Goal: Information Seeking & Learning: Learn about a topic

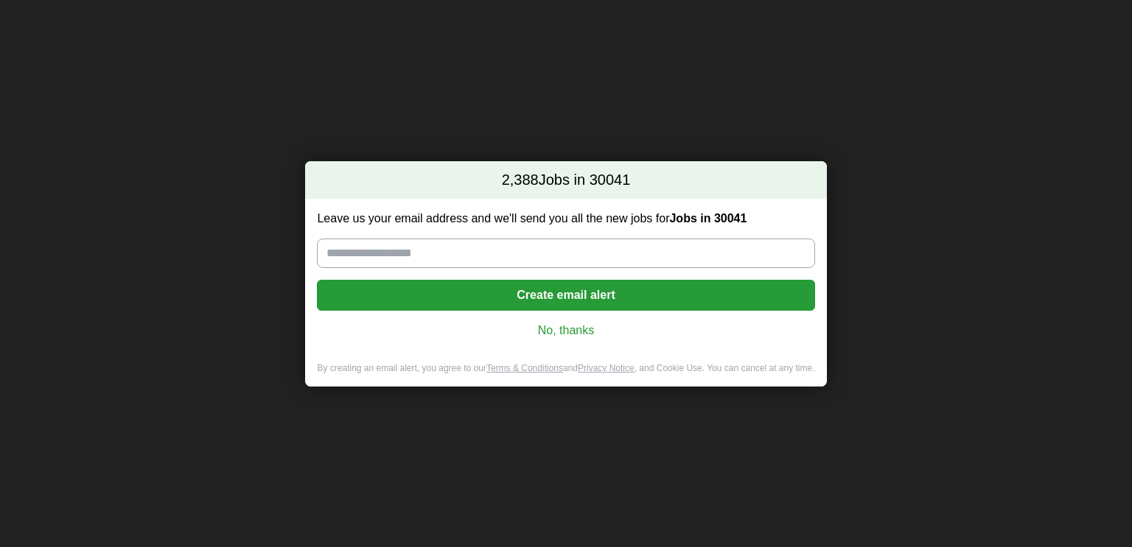
click at [555, 330] on link "No, thanks" at bounding box center [566, 331] width 474 height 16
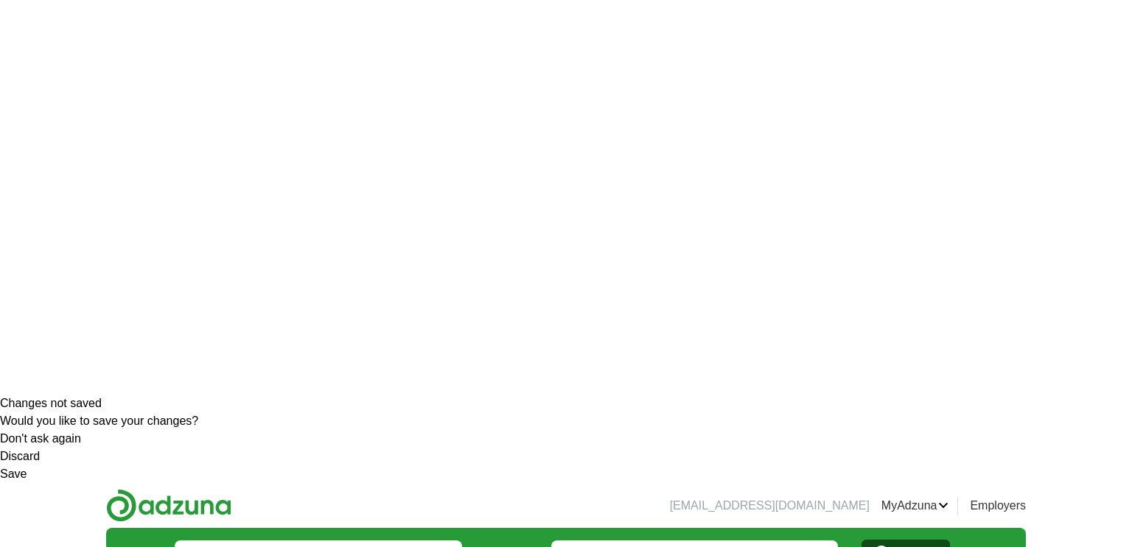
scroll to position [165, 0]
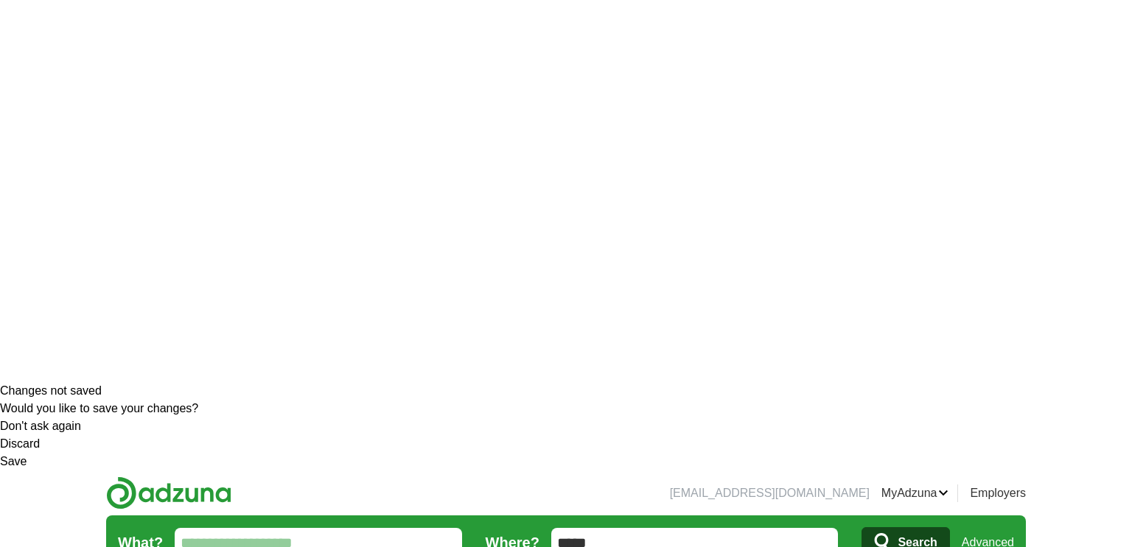
select select "*****"
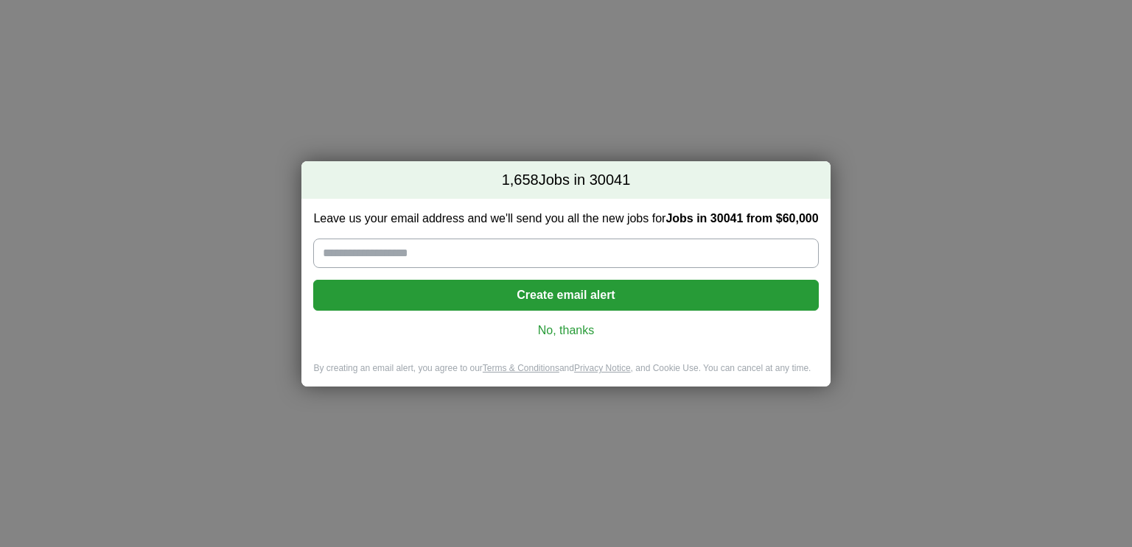
click at [551, 333] on link "No, thanks" at bounding box center [565, 331] width 481 height 16
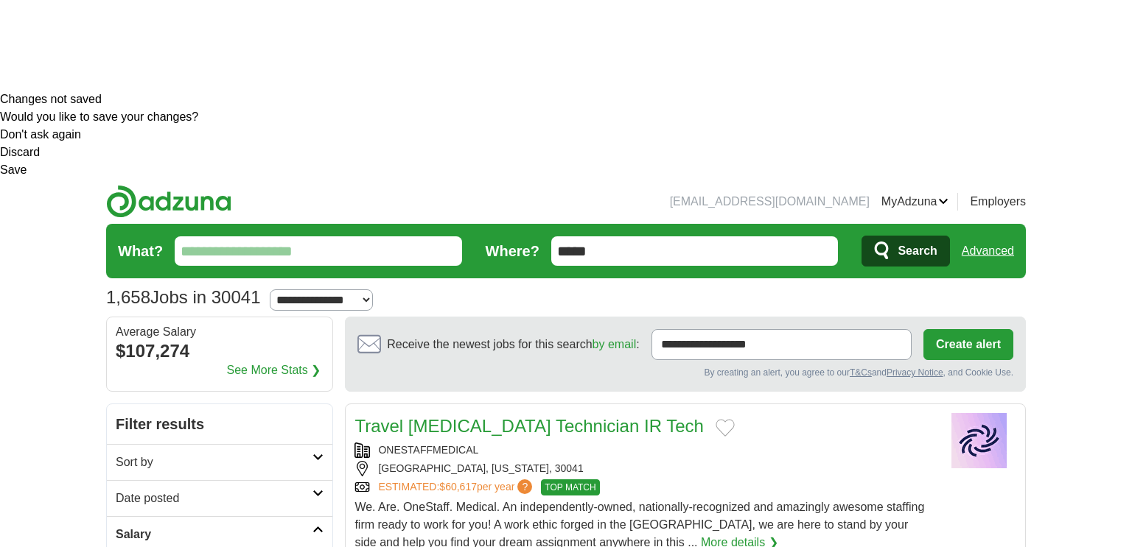
scroll to position [495, 0]
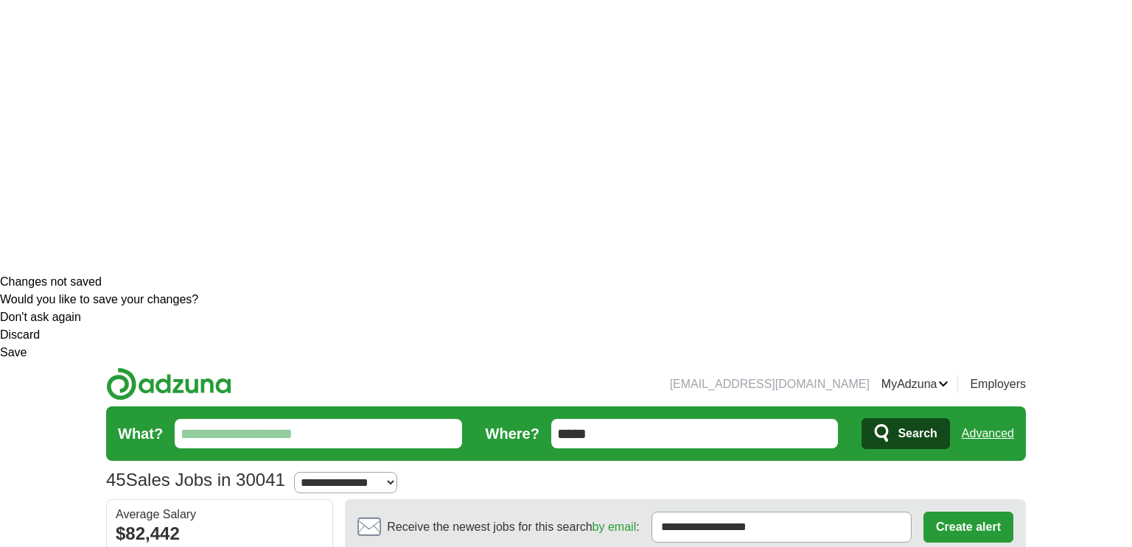
scroll to position [248, 0]
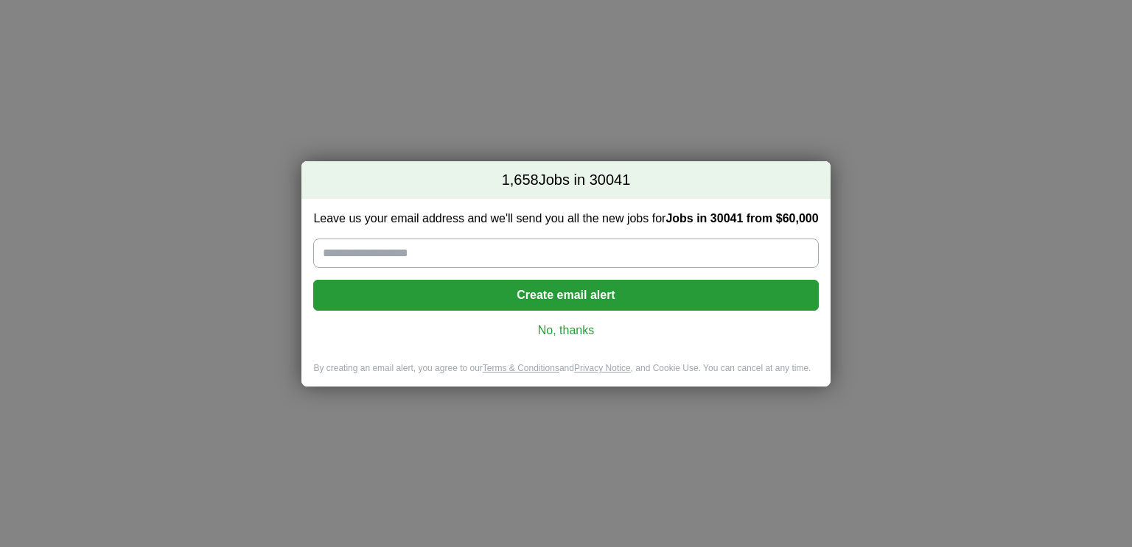
click at [583, 336] on link "No, thanks" at bounding box center [565, 331] width 481 height 16
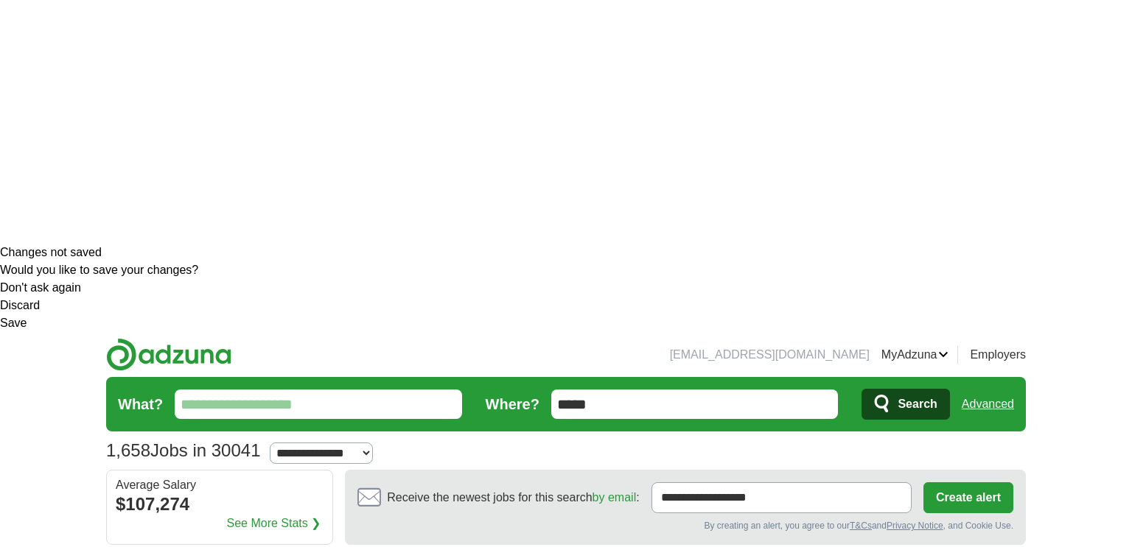
scroll to position [330, 0]
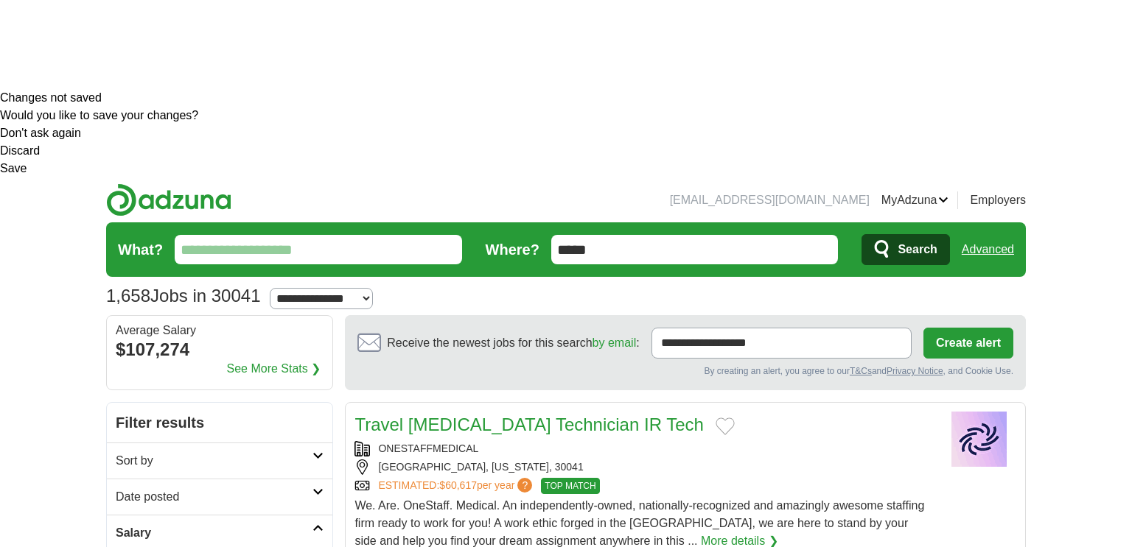
scroll to position [495, 0]
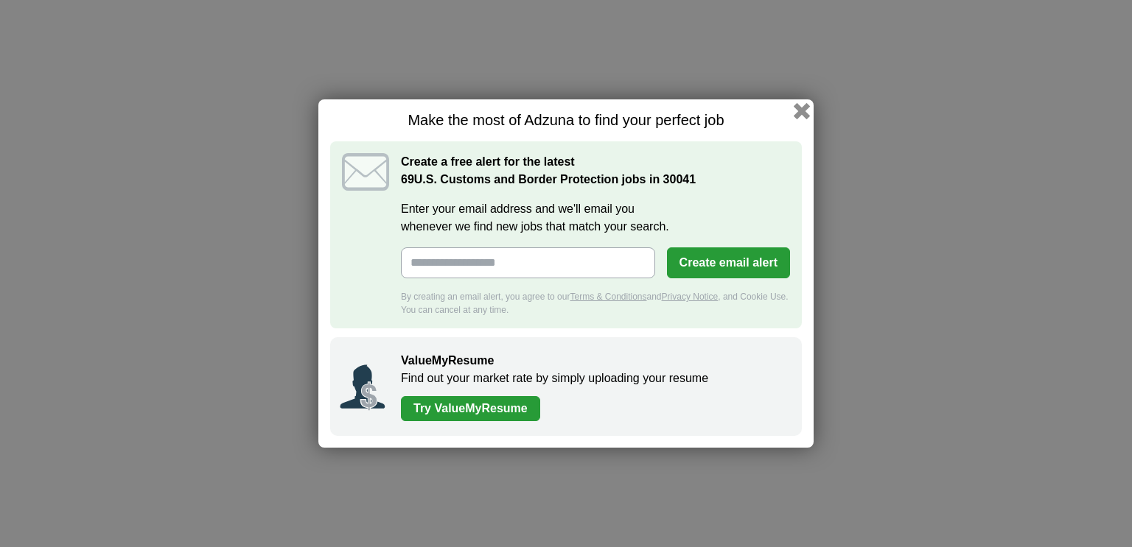
click at [804, 112] on button "button" at bounding box center [802, 111] width 16 height 16
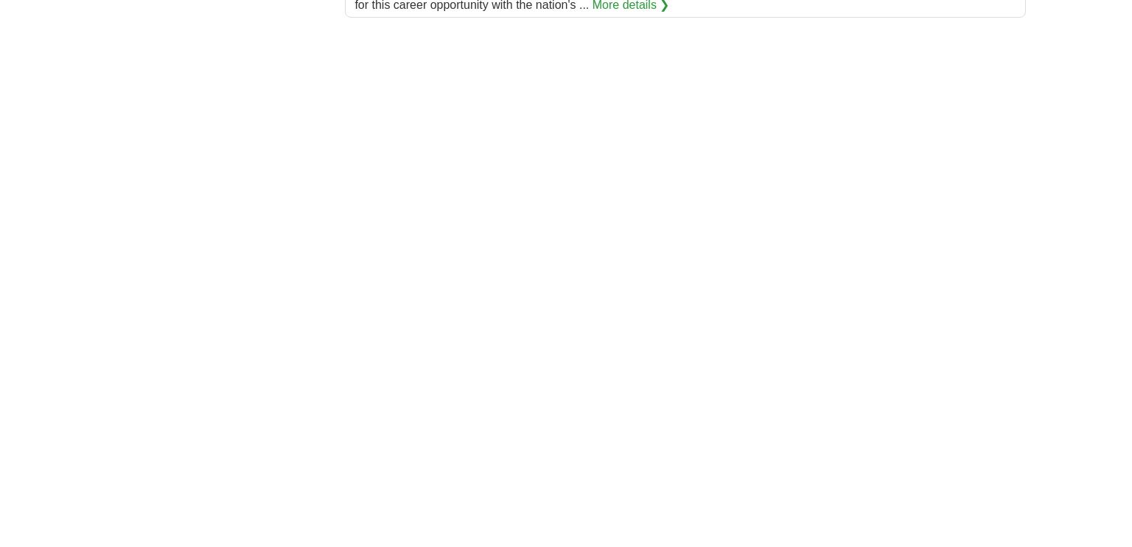
scroll to position [2806, 0]
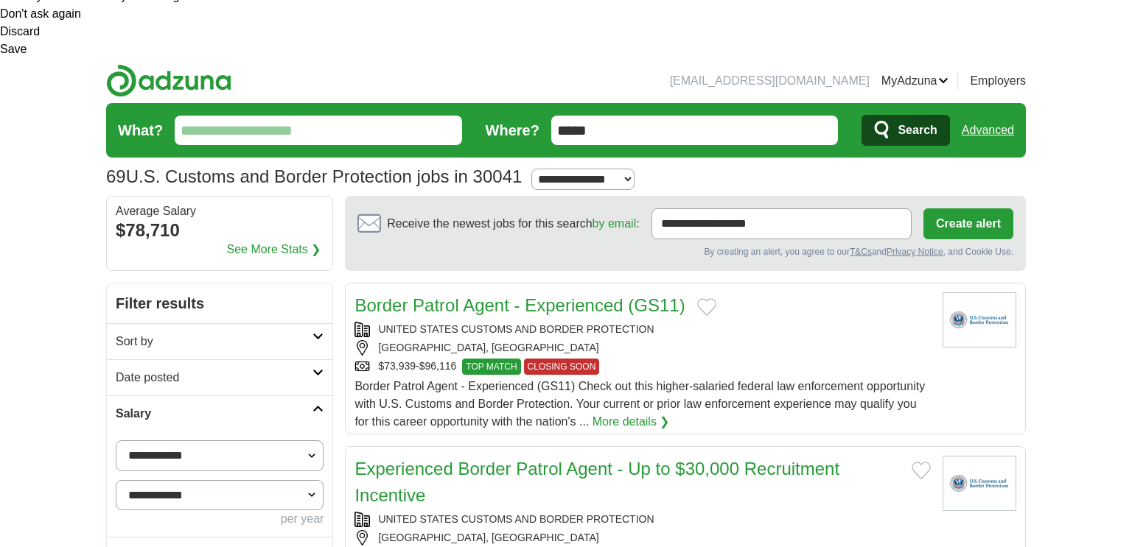
scroll to position [413, 0]
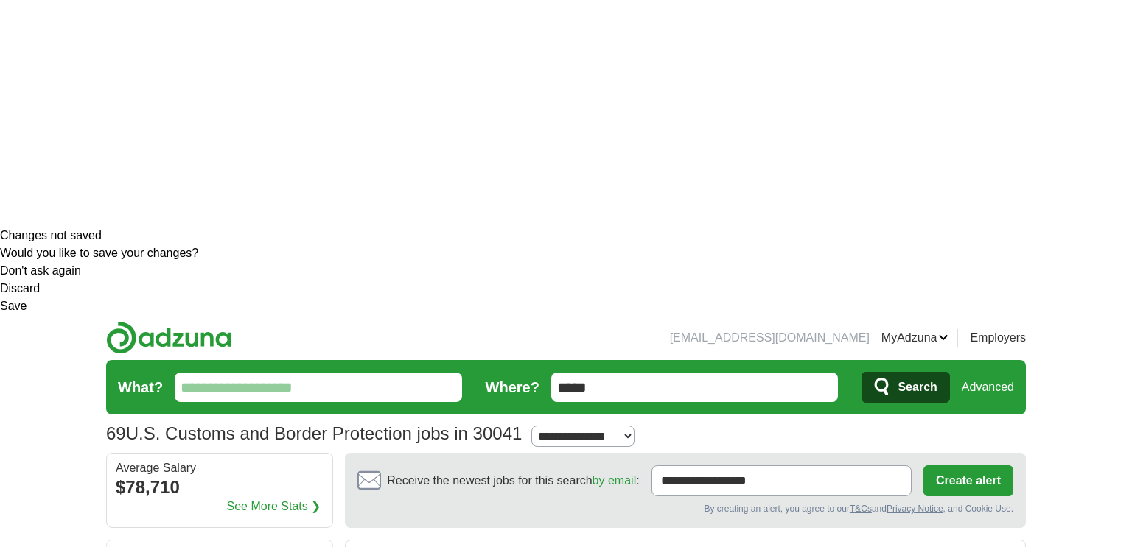
scroll to position [330, 0]
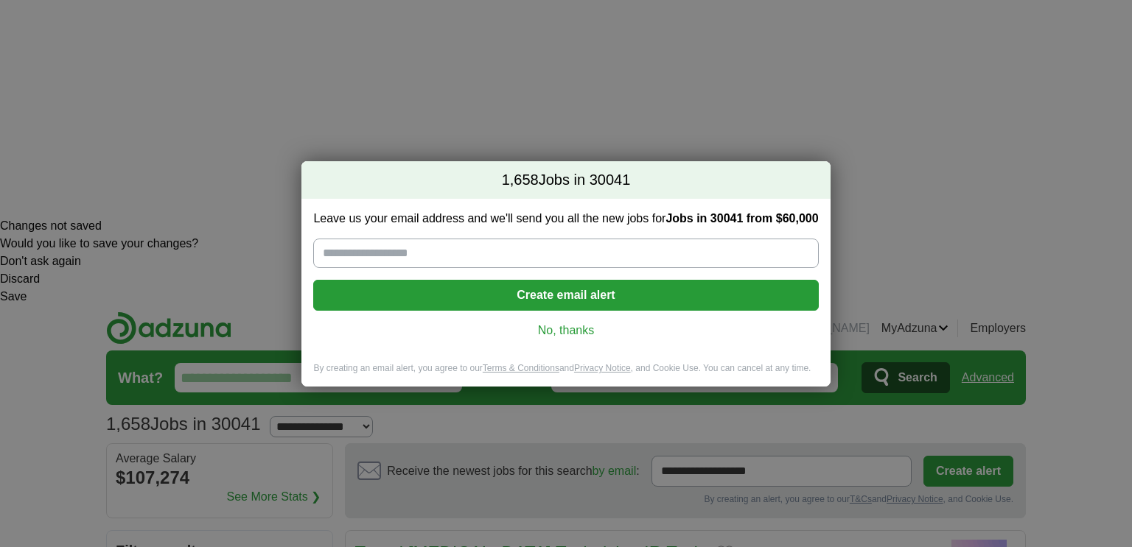
click at [555, 330] on link "No, thanks" at bounding box center [565, 331] width 481 height 16
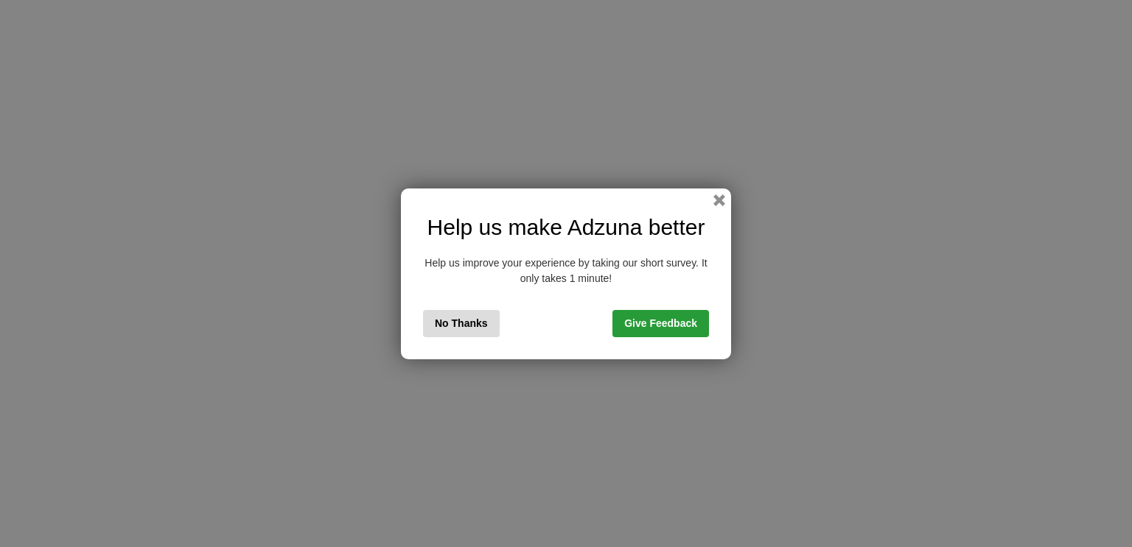
click at [498, 323] on button "No Thanks" at bounding box center [461, 323] width 77 height 27
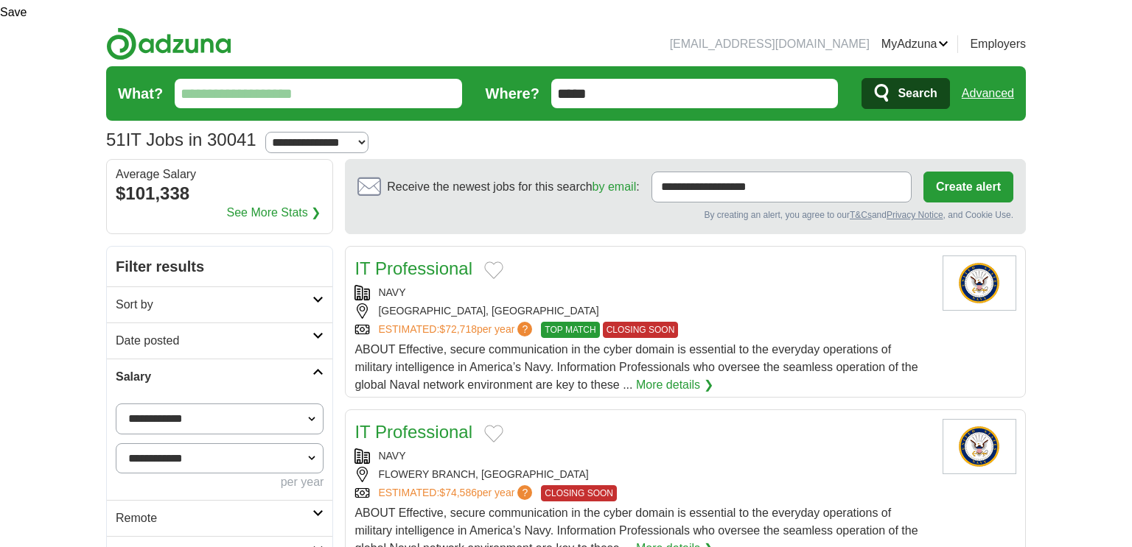
scroll to position [495, 0]
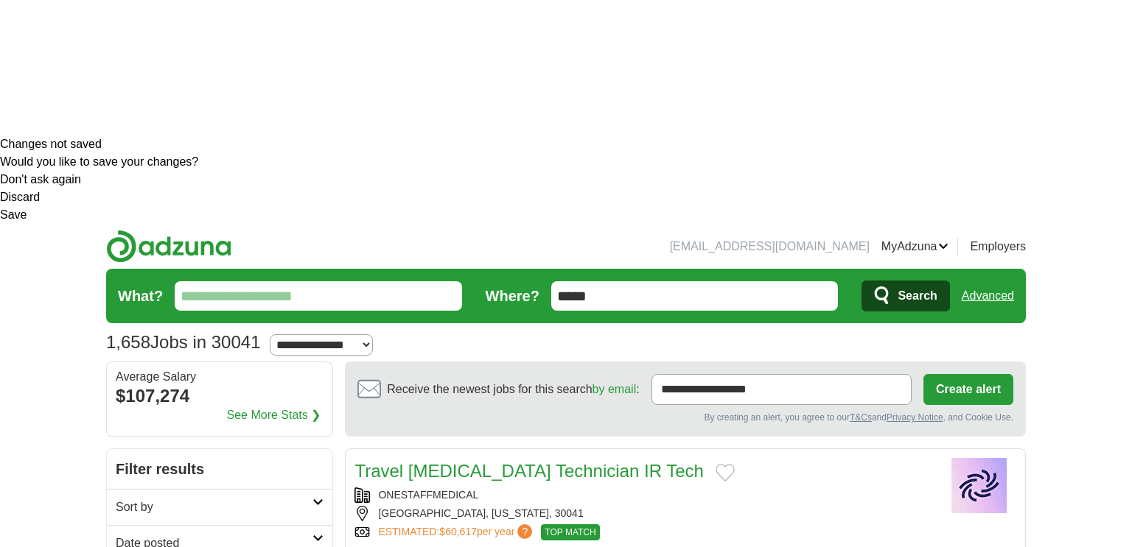
scroll to position [413, 0]
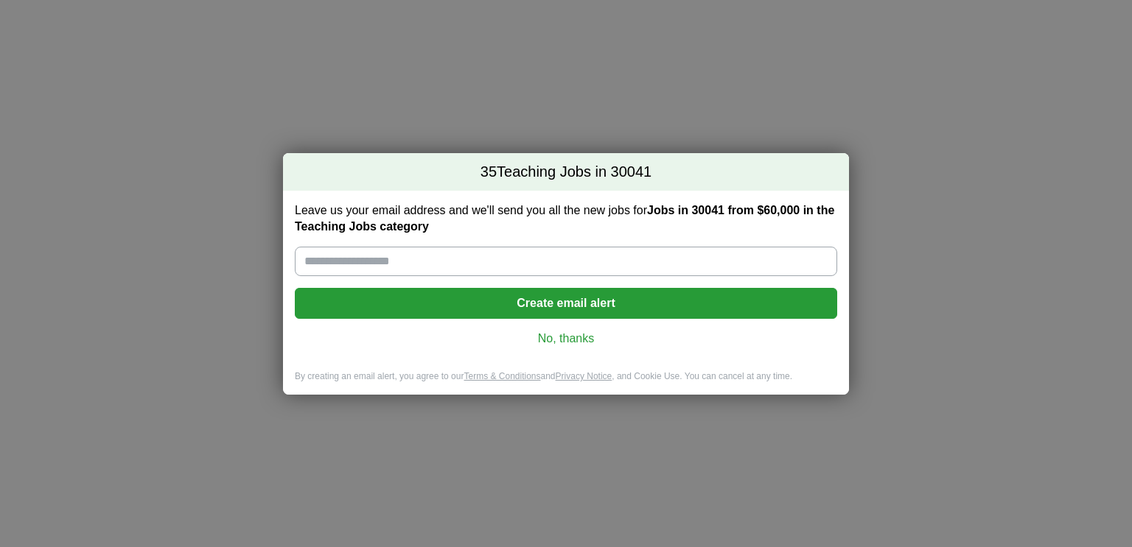
click at [579, 335] on link "No, thanks" at bounding box center [566, 339] width 519 height 16
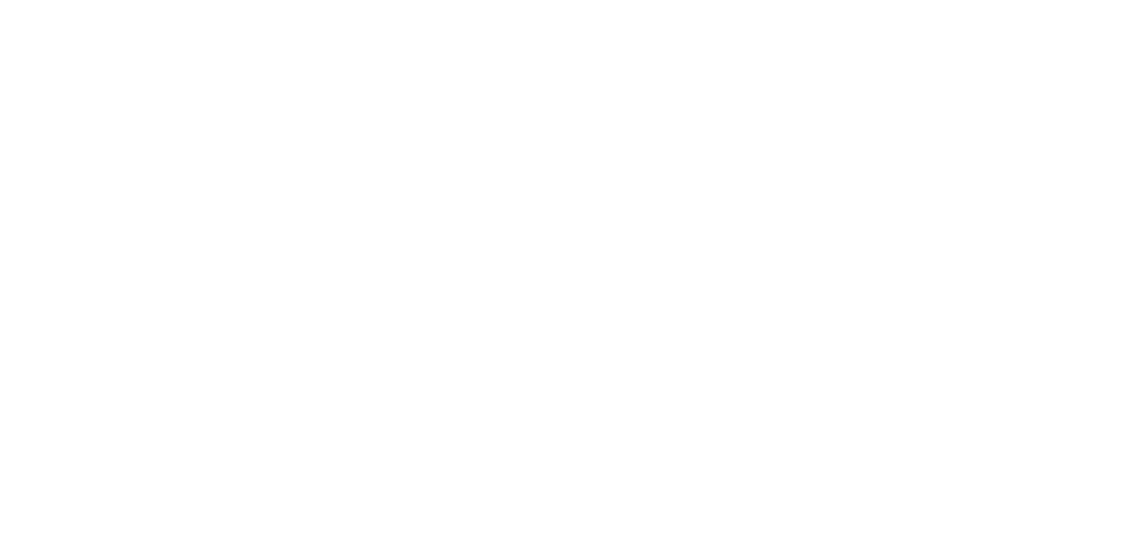
scroll to position [2806, 0]
